Goal: Information Seeking & Learning: Learn about a topic

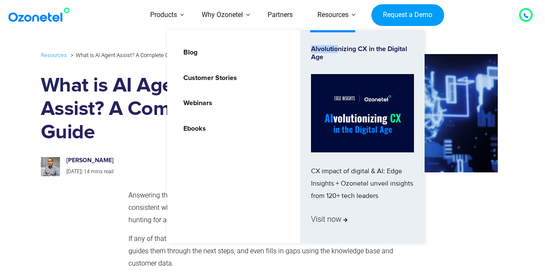
drag, startPoint x: 341, startPoint y: 44, endPoint x: 300, endPoint y: 71, distance: 48.6
click at [339, 59] on li "Alvolutionizing CX in the Digital Age CX impact of digital & AI: Edge Insights …" at bounding box center [362, 136] width 124 height 213
drag, startPoint x: 300, startPoint y: 71, endPoint x: 229, endPoint y: 65, distance: 71.7
click at [257, 80] on ul "Blog Customer Stories Webinars Ebooks Alvolutionizing CX in the Digital Age CX …" at bounding box center [295, 136] width 257 height 213
click at [193, 52] on link "Blog" at bounding box center [188, 52] width 21 height 15
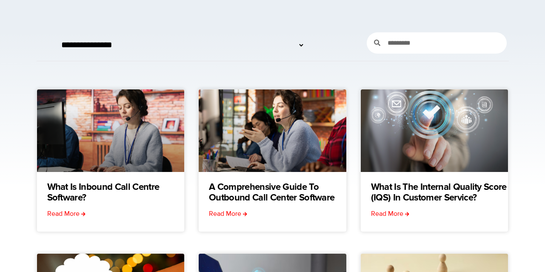
scroll to position [51, 0]
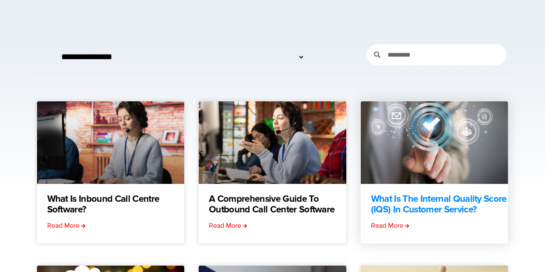
click at [397, 207] on link "What is the Internal Quality Score (IQS) in Customer Service?" at bounding box center [439, 204] width 137 height 21
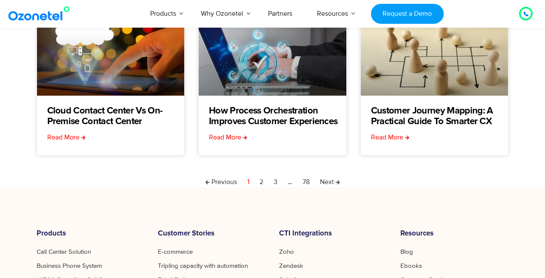
scroll to position [306, 0]
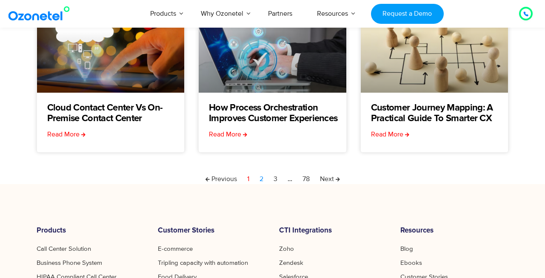
click at [263, 181] on link "Page 2" at bounding box center [262, 179] width 4 height 10
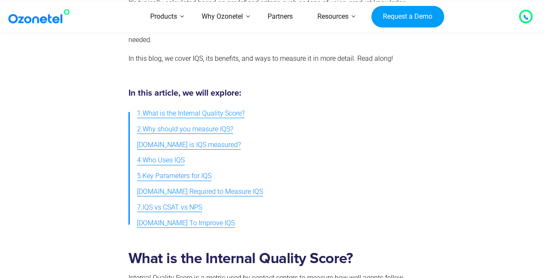
scroll to position [306, 0]
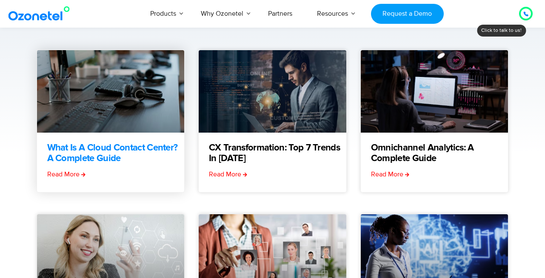
click at [83, 160] on link "What is a Cloud Contact Center? A Complete Guide" at bounding box center [115, 153] width 137 height 21
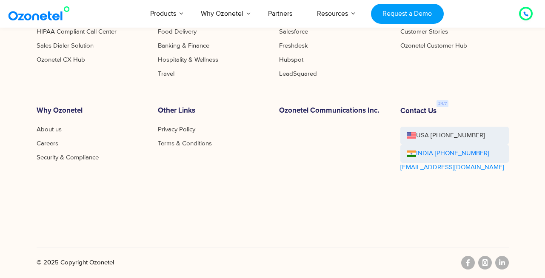
scroll to position [358, 0]
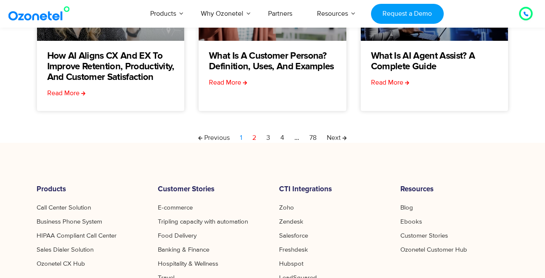
click at [240, 137] on link "Page 1" at bounding box center [241, 138] width 2 height 10
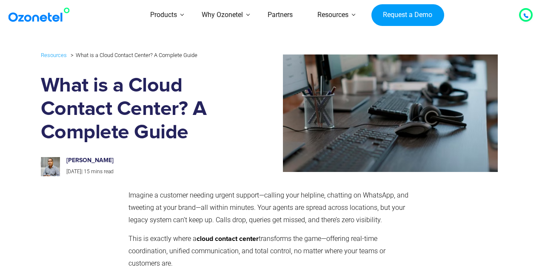
click at [19, 89] on section "Resources What is a Cloud Contact Center? A Complete Guide What is a Cloud Cont…" at bounding box center [272, 113] width 545 height 135
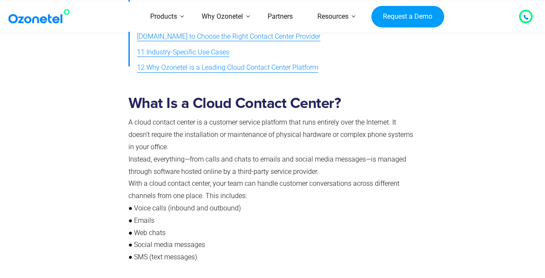
scroll to position [409, 0]
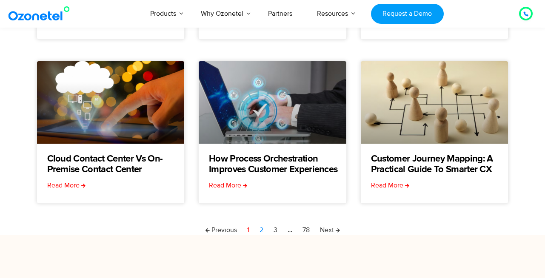
click at [263, 232] on link "Page 2" at bounding box center [262, 230] width 4 height 10
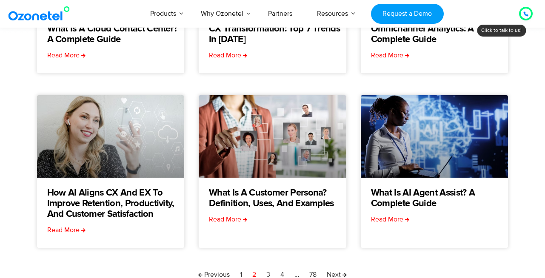
scroll to position [306, 0]
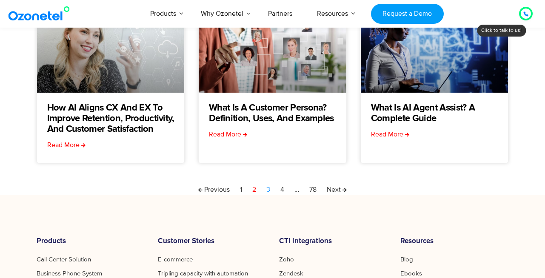
click at [270, 193] on link "Page 3" at bounding box center [268, 190] width 4 height 10
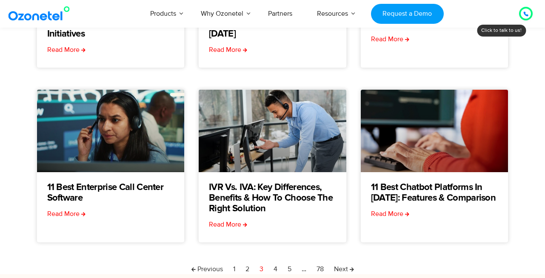
scroll to position [255, 0]
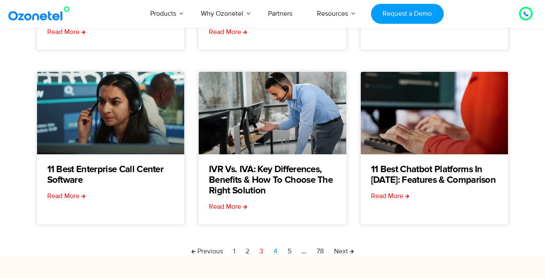
click at [274, 251] on link "Page 4" at bounding box center [276, 251] width 4 height 10
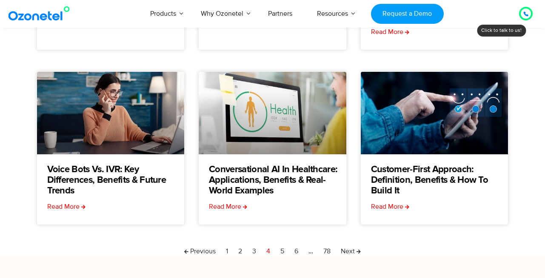
scroll to position [306, 0]
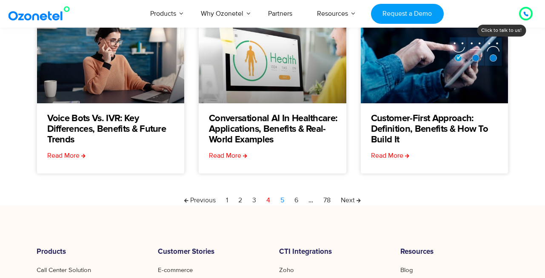
click at [282, 203] on link "Page 5" at bounding box center [282, 200] width 4 height 10
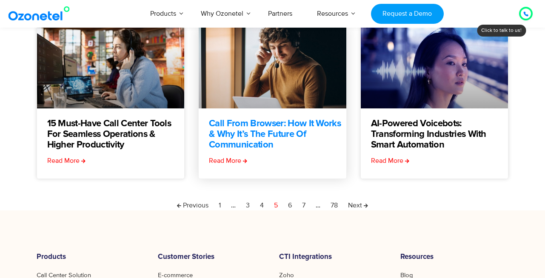
scroll to position [306, 0]
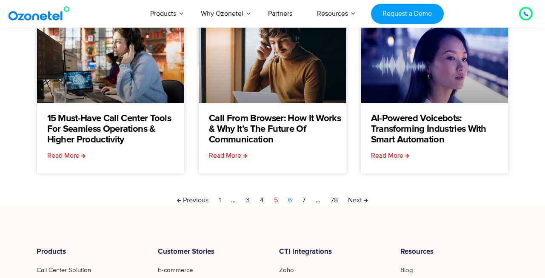
click at [292, 203] on link "Page 6" at bounding box center [290, 200] width 4 height 10
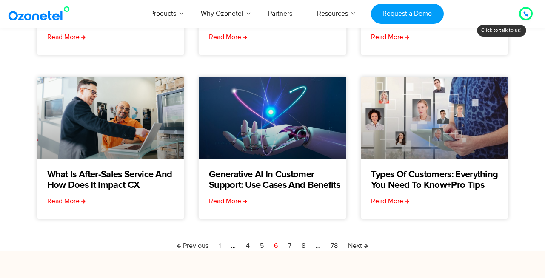
scroll to position [255, 0]
